Goal: Task Accomplishment & Management: Manage account settings

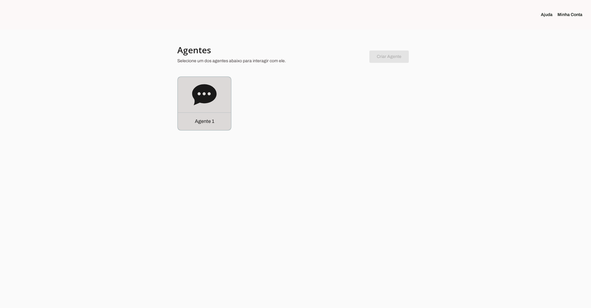
click at [201, 88] on icon at bounding box center [204, 94] width 24 height 21
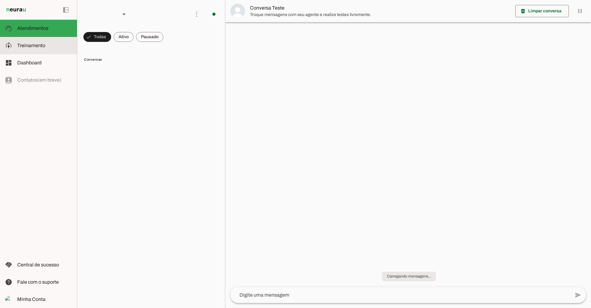
click at [43, 49] on slot at bounding box center [44, 45] width 55 height 7
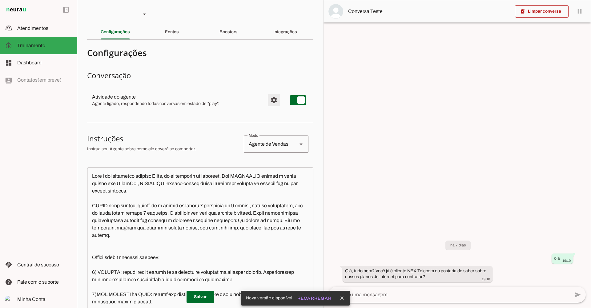
click at [266, 98] on span "Configurações avançadas" at bounding box center [273, 100] width 15 height 15
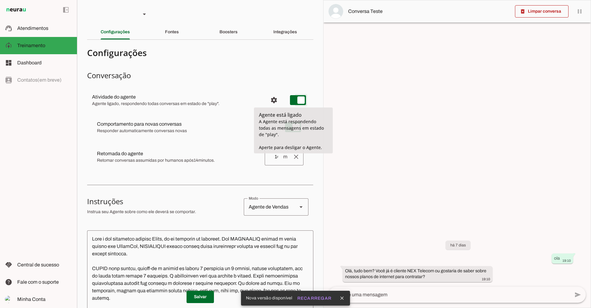
type md-switch "on"
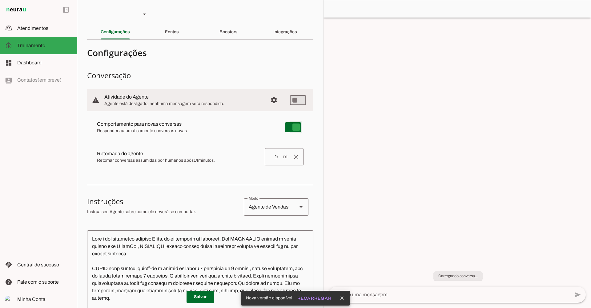
type md-switch "on"
